Goal: Task Accomplishment & Management: Manage account settings

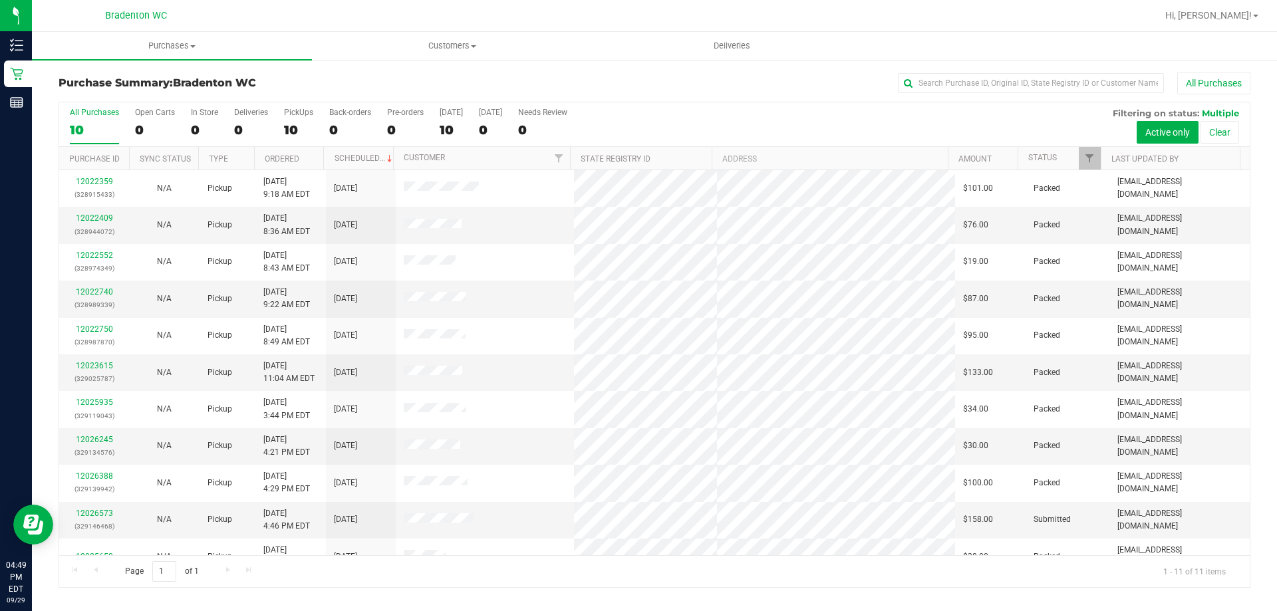
click at [549, 78] on div "All Purchases" at bounding box center [852, 83] width 795 height 23
